Goal: Transaction & Acquisition: Purchase product/service

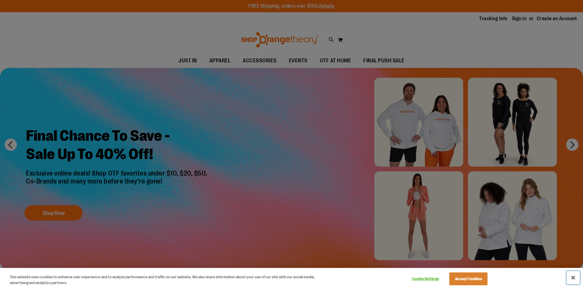
click at [573, 277] on button "Close" at bounding box center [573, 277] width 13 height 13
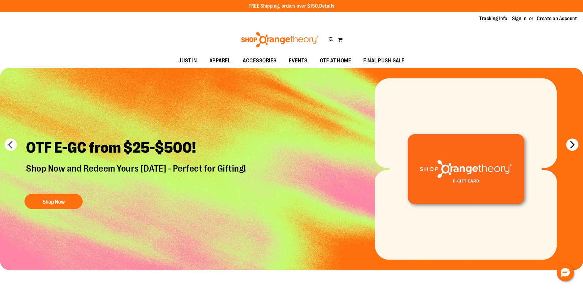
click at [574, 147] on button "next" at bounding box center [572, 145] width 12 height 12
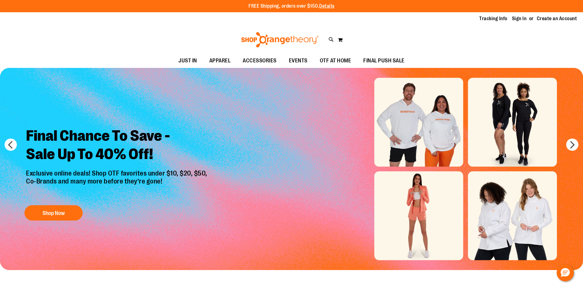
click at [39, 221] on div "Final Chance To Save - Sale Up To 40% Off! Exclusive online deals! Shop OTF fav…" at bounding box center [117, 173] width 192 height 102
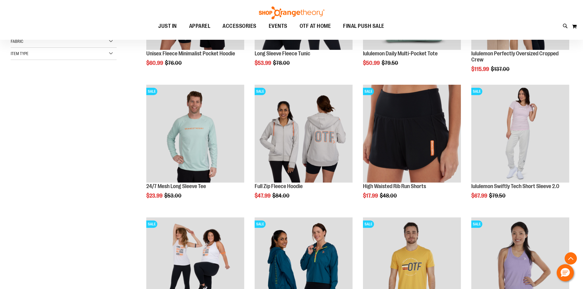
scroll to position [183, 0]
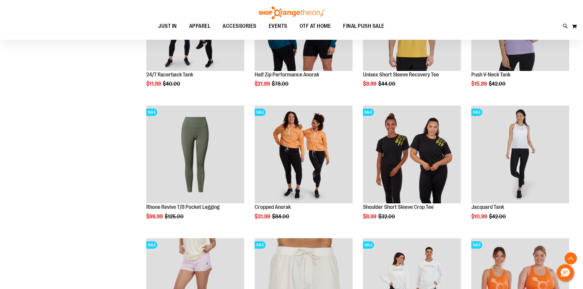
scroll to position [428, 0]
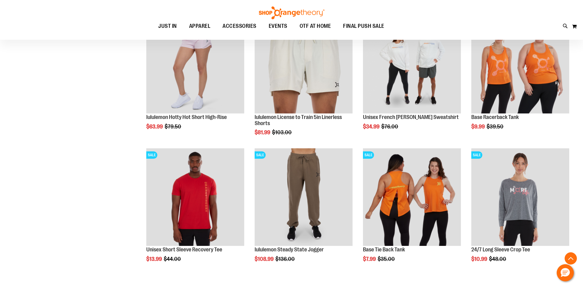
scroll to position [643, 0]
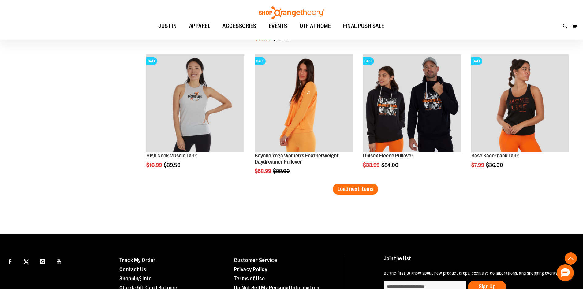
scroll to position [1192, 0]
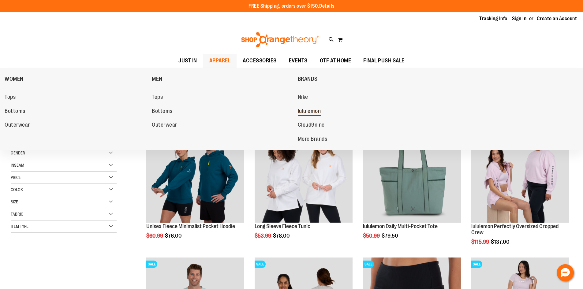
click at [309, 112] on span "lululemon" at bounding box center [309, 112] width 23 height 8
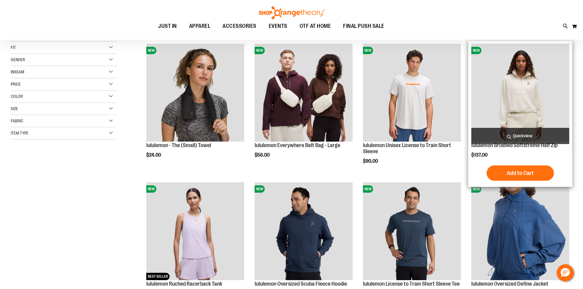
scroll to position [92, 0]
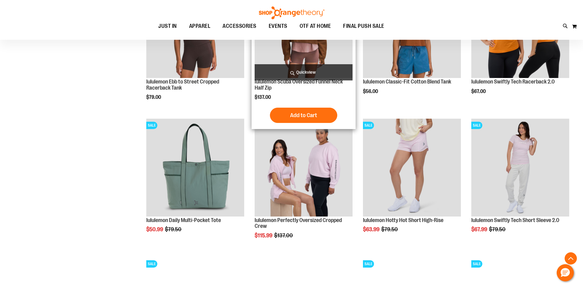
scroll to position [581, 0]
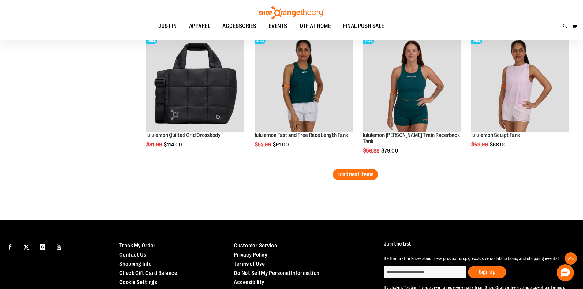
scroll to position [1224, 0]
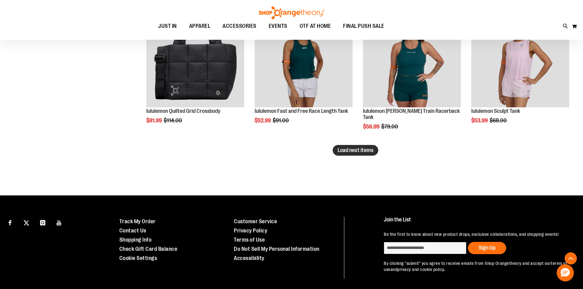
click at [359, 150] on span "Load next items" at bounding box center [356, 150] width 36 height 6
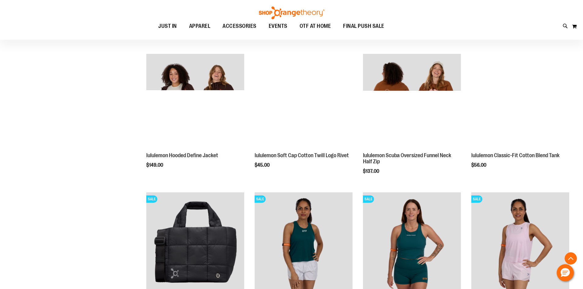
scroll to position [1041, 0]
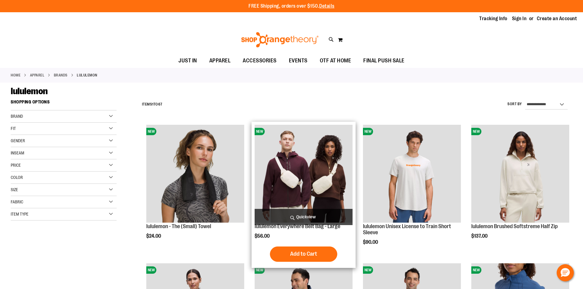
click at [305, 178] on img "product" at bounding box center [304, 174] width 98 height 98
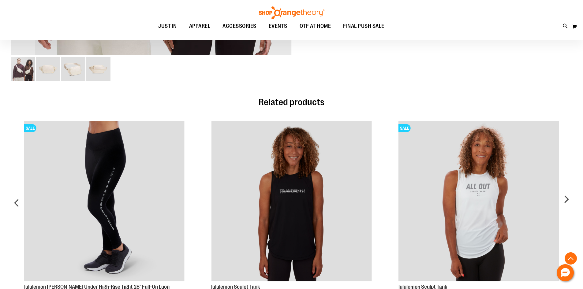
scroll to position [367, 0]
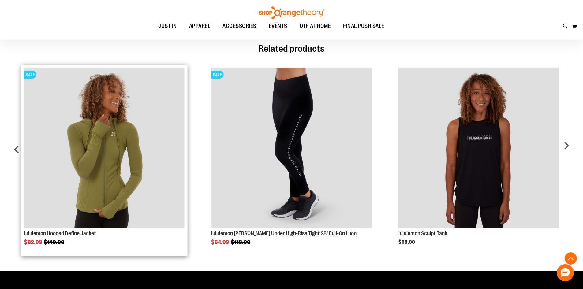
click at [140, 188] on img "Product Page Link" at bounding box center [104, 148] width 160 height 160
click at [103, 160] on img "Product Page Link" at bounding box center [104, 148] width 160 height 160
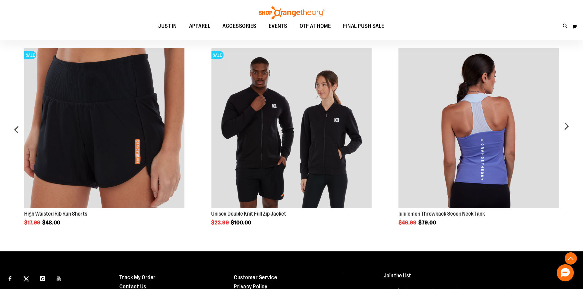
scroll to position [581, 0]
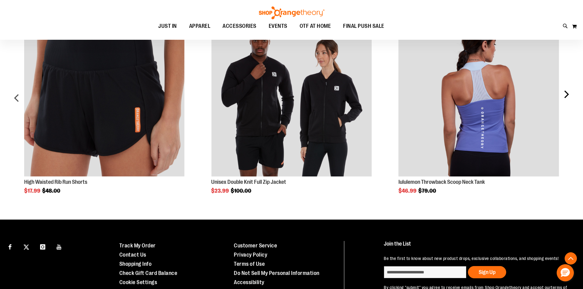
click at [568, 98] on div "next" at bounding box center [566, 100] width 12 height 187
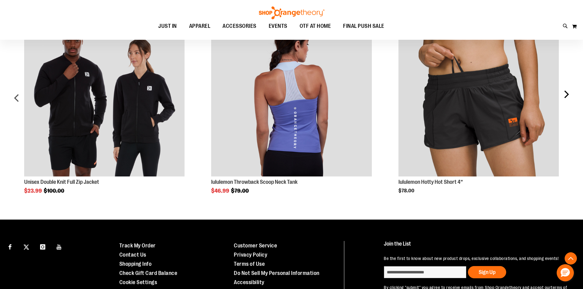
click at [569, 93] on div "next" at bounding box center [566, 100] width 12 height 187
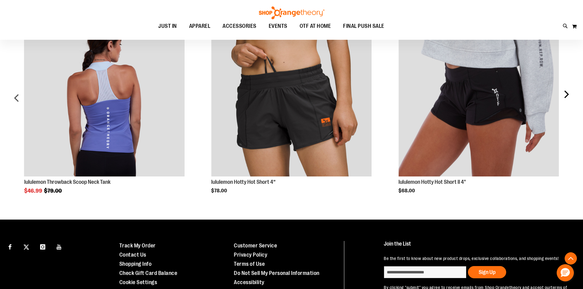
click at [565, 94] on div "next" at bounding box center [566, 100] width 12 height 187
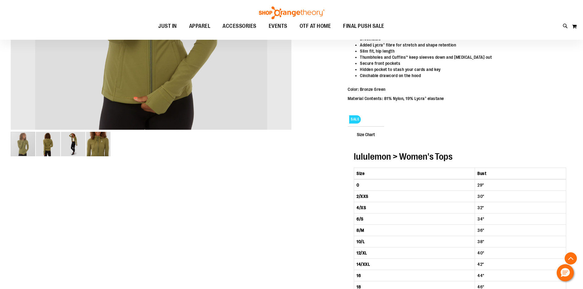
scroll to position [245, 0]
